Goal: Information Seeking & Learning: Learn about a topic

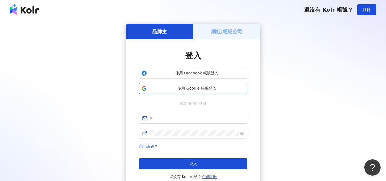
click at [207, 87] on span "使用 Google 帳號登入" at bounding box center [197, 88] width 96 height 5
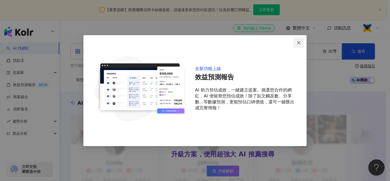
click at [300, 42] on icon "close" at bounding box center [298, 43] width 4 height 4
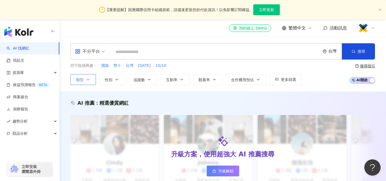
click at [93, 80] on button "類型" at bounding box center [82, 79] width 25 height 11
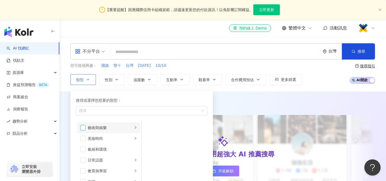
click at [84, 129] on span "button" at bounding box center [82, 127] width 5 height 5
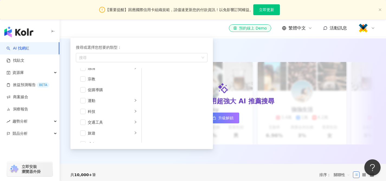
scroll to position [182, 0]
click at [91, 130] on div "旅遊" at bounding box center [110, 131] width 45 height 6
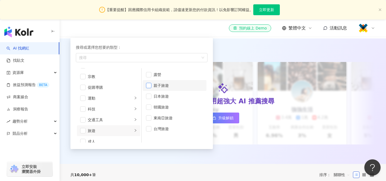
click at [148, 86] on span "button" at bounding box center [148, 85] width 5 height 5
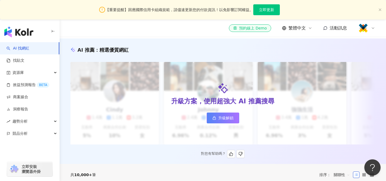
click at [223, 49] on div "AI 推薦 ： 精選優質網紅" at bounding box center [222, 50] width 305 height 7
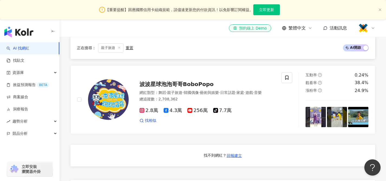
scroll to position [403, 0]
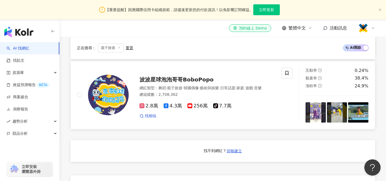
click at [176, 81] on span "波波星球泡泡哥哥BoboPopo" at bounding box center [176, 79] width 74 height 6
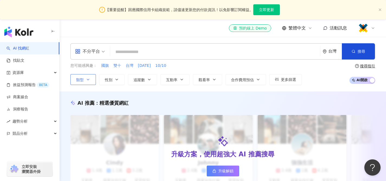
click at [93, 81] on button "類型" at bounding box center [82, 79] width 25 height 11
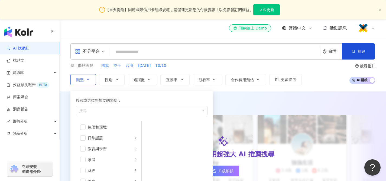
scroll to position [8, 0]
click at [85, 151] on span "button" at bounding box center [82, 151] width 5 height 5
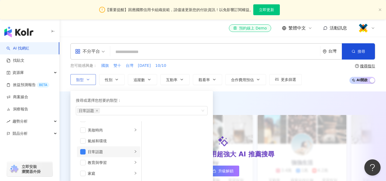
click at [120, 153] on div "日常話題" at bounding box center [110, 152] width 45 height 6
click at [85, 151] on span "button" at bounding box center [82, 151] width 5 height 5
click at [134, 131] on icon "right" at bounding box center [135, 129] width 3 height 3
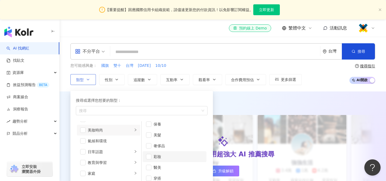
click at [156, 157] on div "彩妝" at bounding box center [178, 157] width 50 height 6
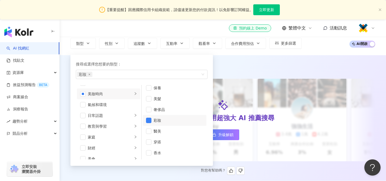
scroll to position [26, 0]
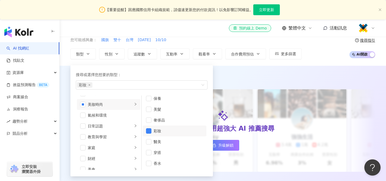
click at [234, 68] on div "AI 推薦 ： 精選優質網紅 升級方案，使用超強大 AI 推薦搜尋 升級解鎖 Cindy 1.4萬 1.1萬 3.2萬 互動率 5% 商業合作比例 10% 受…" at bounding box center [223, 129] width 326 height 126
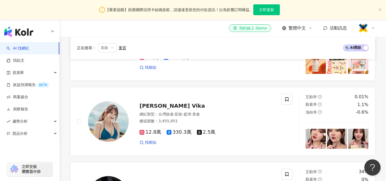
scroll to position [223, 0]
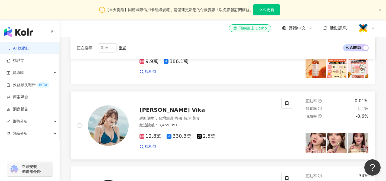
click at [150, 113] on span "莫葵 Vika" at bounding box center [172, 110] width 66 height 6
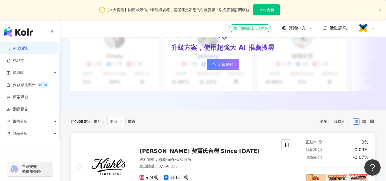
scroll to position [106, 0]
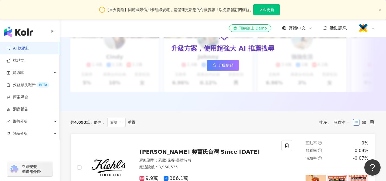
click at [122, 123] on icon at bounding box center [121, 122] width 3 height 3
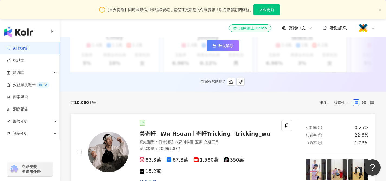
scroll to position [152, 0]
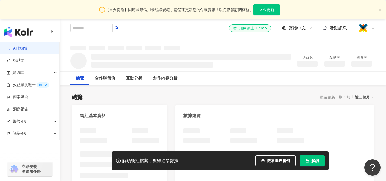
scroll to position [30, 0]
